Goal: Task Accomplishment & Management: Manage account settings

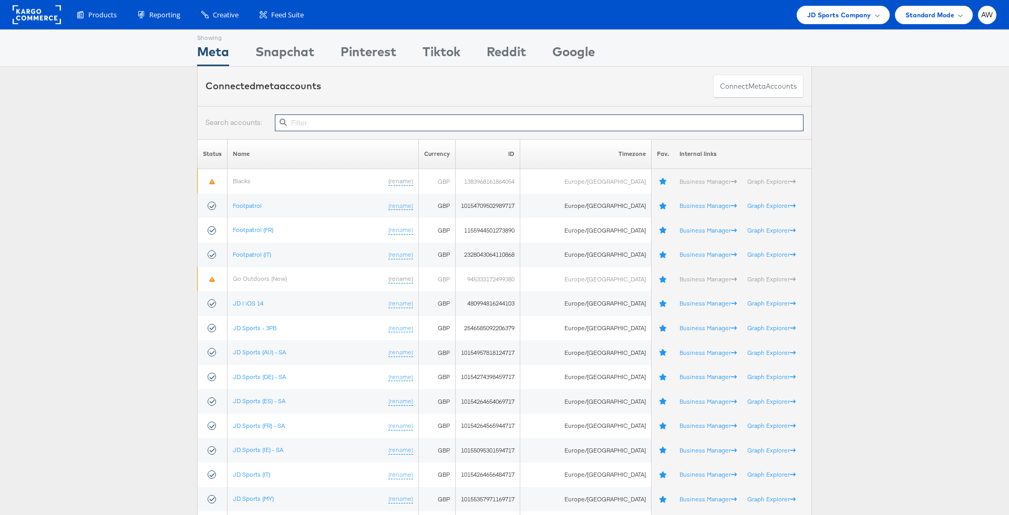
click at [419, 123] on input "text" at bounding box center [539, 123] width 529 height 17
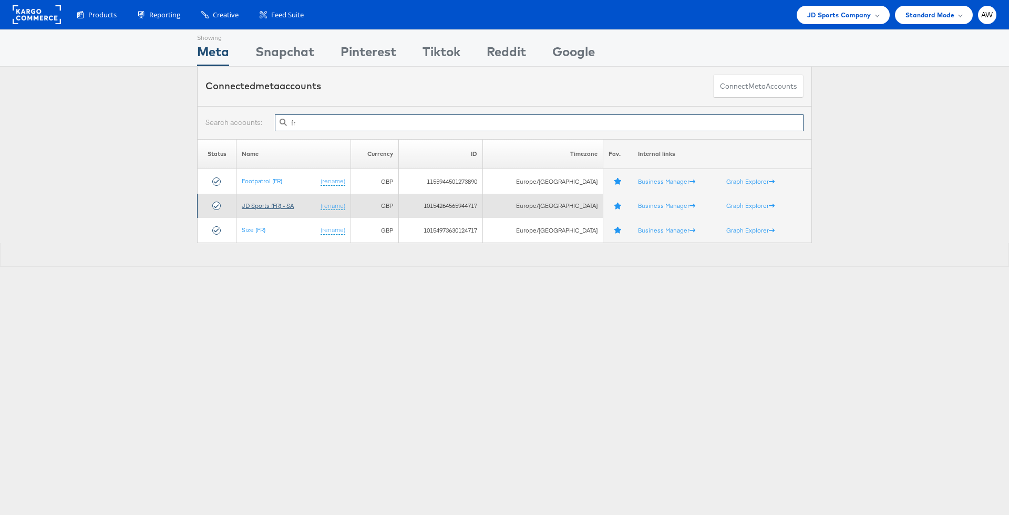
type input "fr"
click at [287, 203] on link "JD Sports (FR) - SA" at bounding box center [268, 206] width 52 height 8
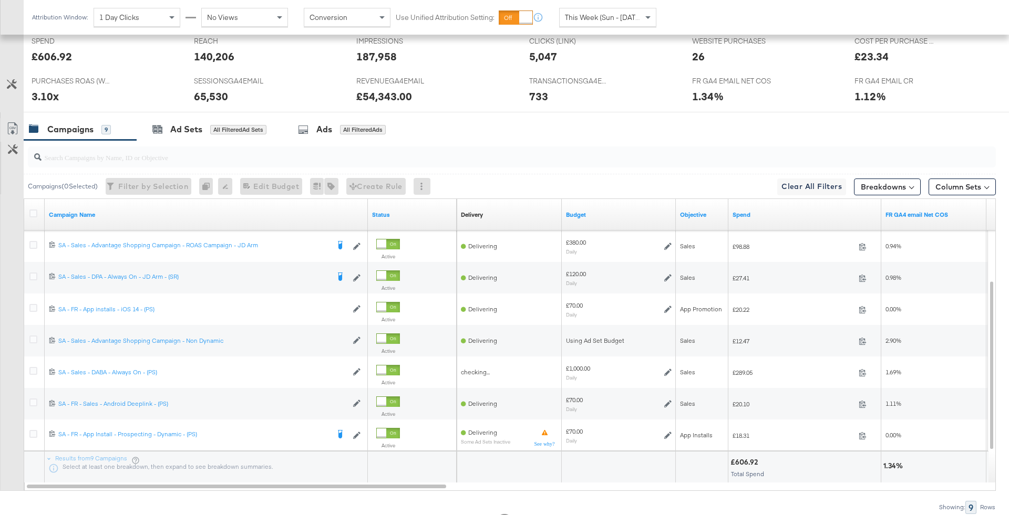
scroll to position [479, 0]
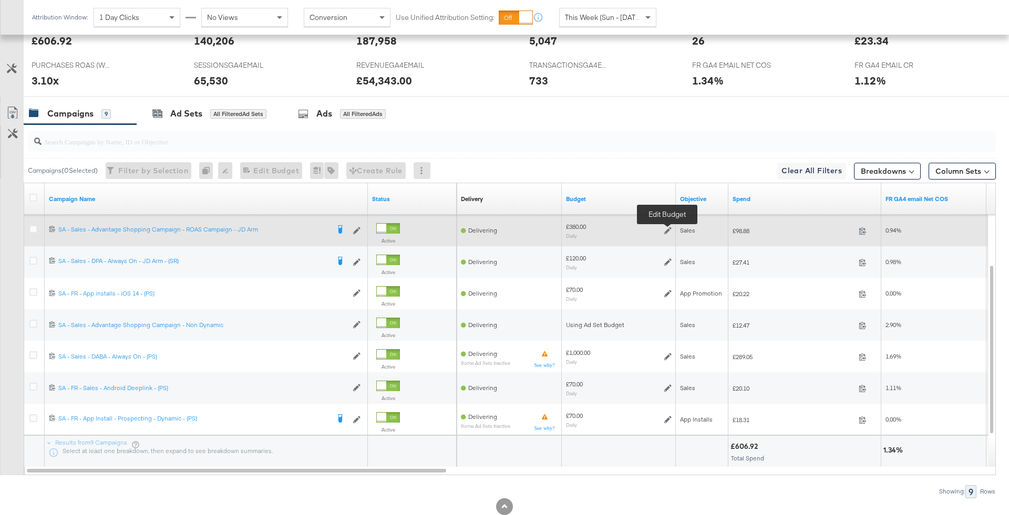
click at [666, 229] on icon at bounding box center [667, 230] width 7 height 7
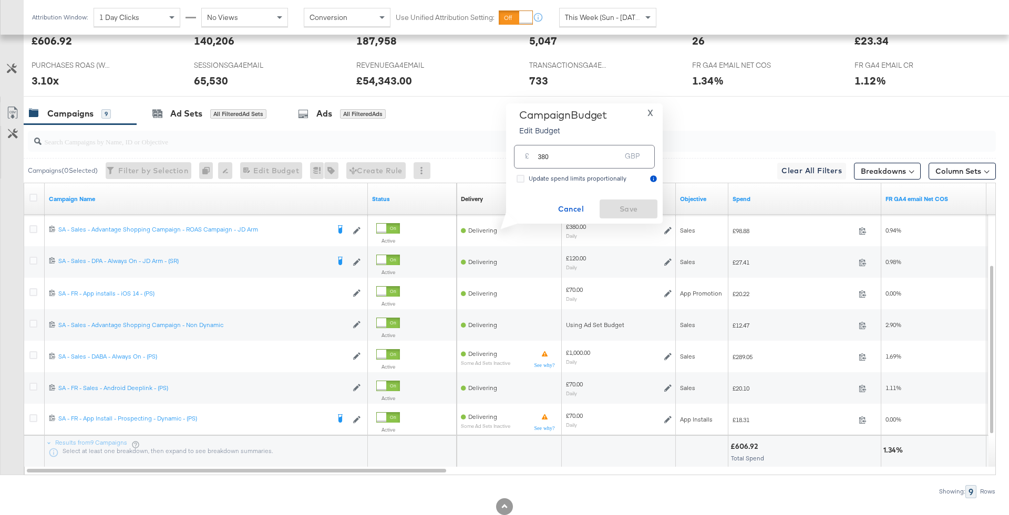
click at [610, 152] on input "380" at bounding box center [578, 152] width 83 height 23
type input "130"
click at [635, 204] on span "Save" at bounding box center [628, 209] width 49 height 13
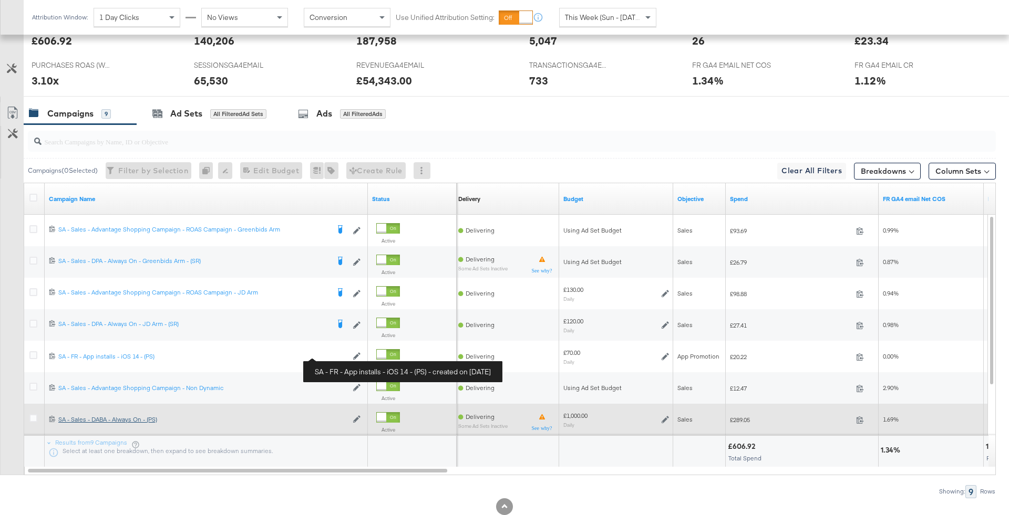
scroll to position [478, 0]
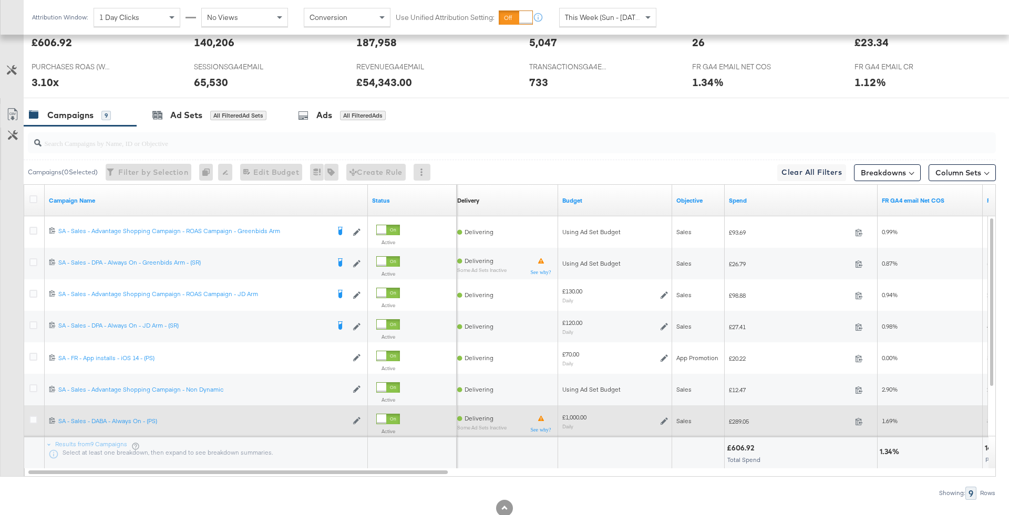
click at [665, 418] on icon at bounding box center [663, 421] width 7 height 7
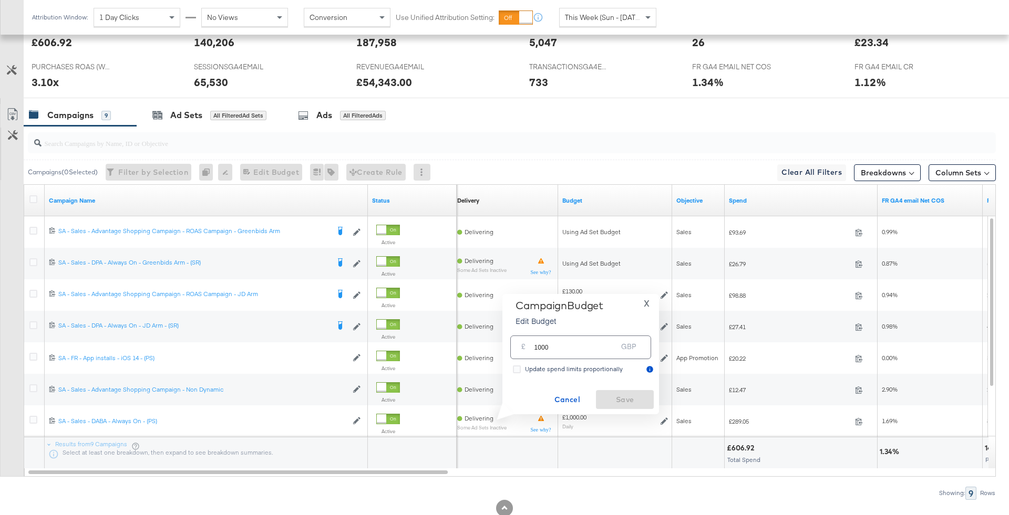
click at [600, 341] on input "1000" at bounding box center [575, 343] width 83 height 23
type input "250"
click at [646, 402] on span "Save" at bounding box center [624, 400] width 49 height 13
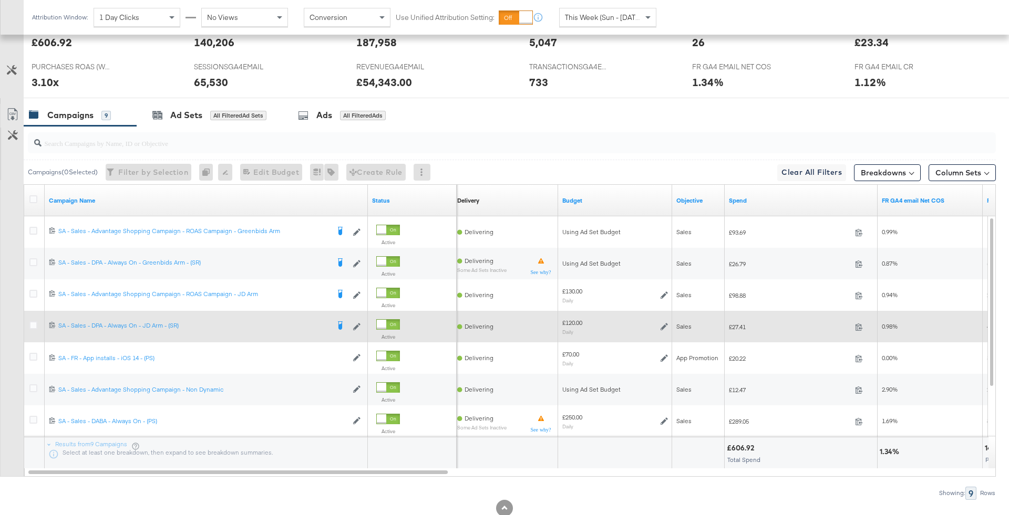
click at [660, 327] on icon at bounding box center [663, 326] width 7 height 7
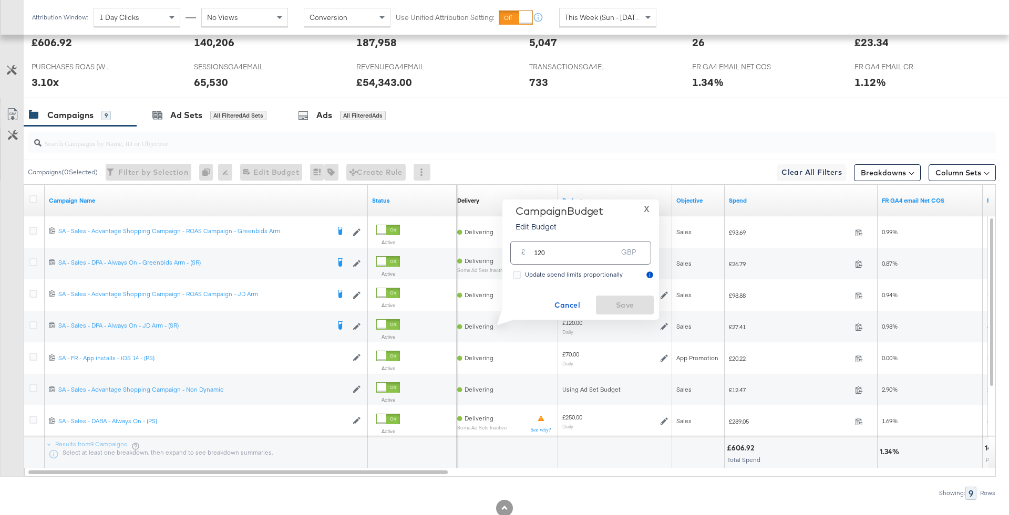
click at [606, 256] on input "120" at bounding box center [575, 248] width 83 height 23
type input "50"
click at [625, 304] on span "Save" at bounding box center [624, 305] width 49 height 13
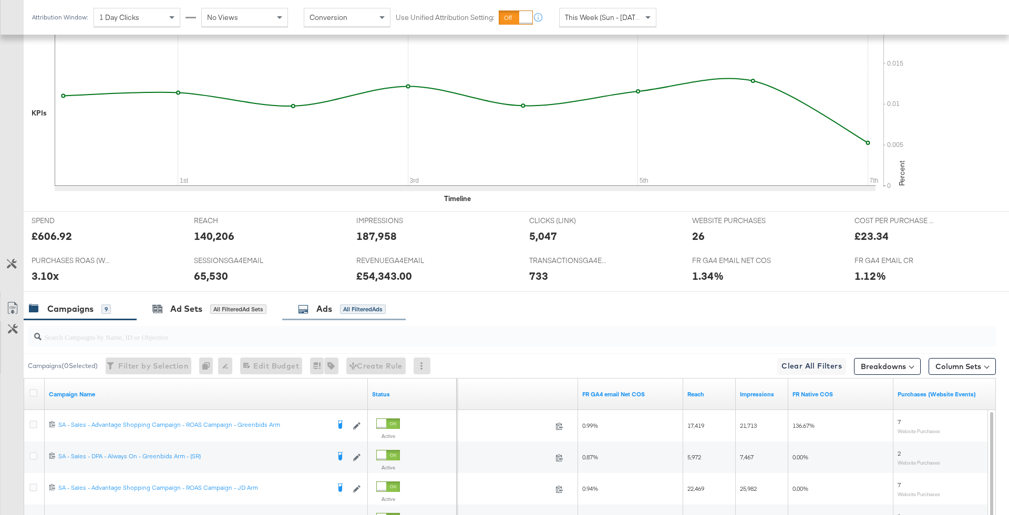
scroll to position [0, 0]
